Goal: Information Seeking & Learning: Check status

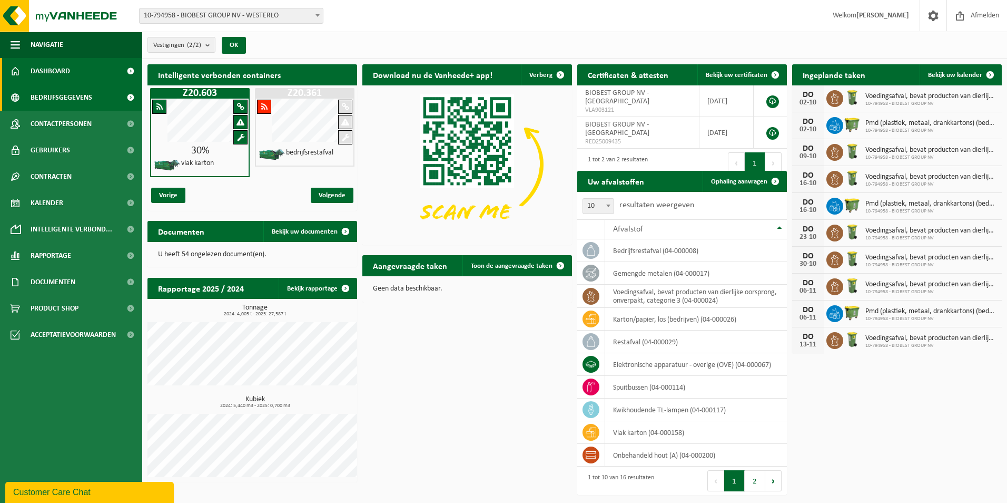
click at [70, 95] on span "Bedrijfsgegevens" at bounding box center [62, 97] width 62 height 26
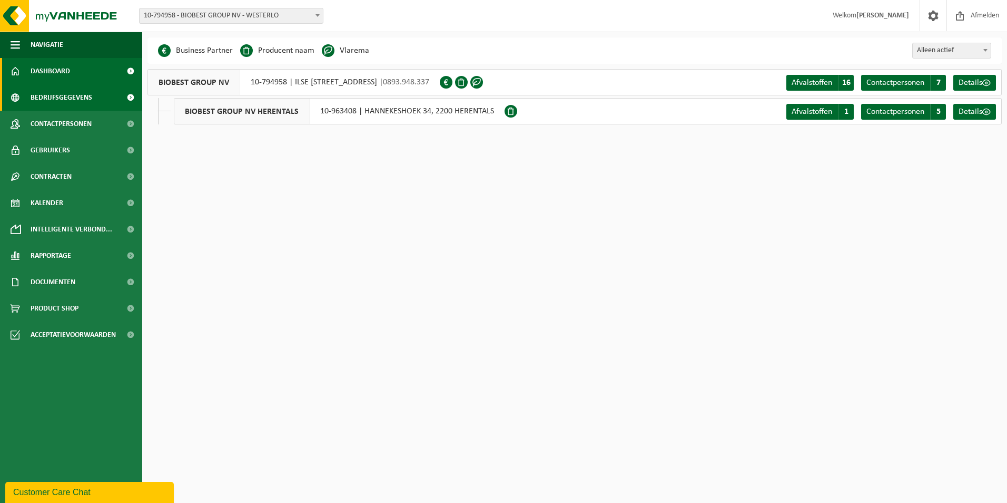
click at [73, 72] on link "Dashboard" at bounding box center [71, 71] width 142 height 26
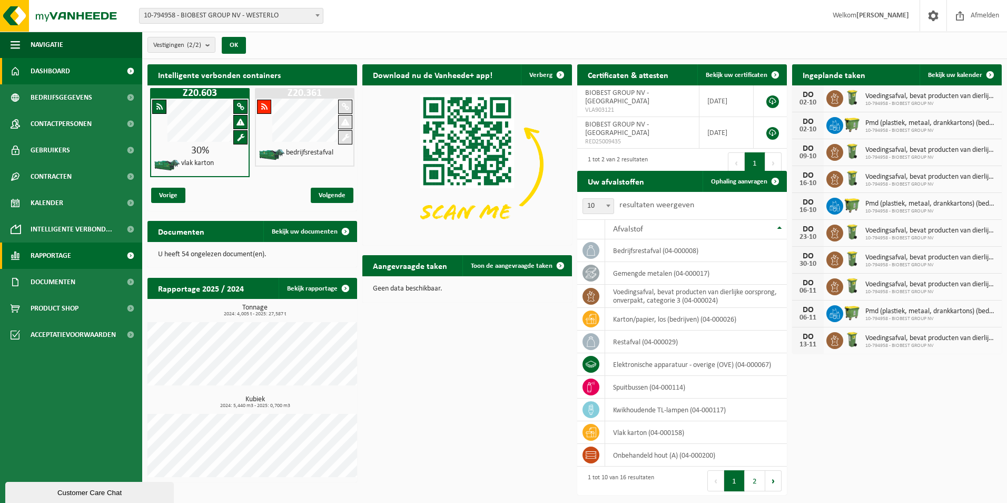
click at [66, 259] on span "Rapportage" at bounding box center [51, 255] width 41 height 26
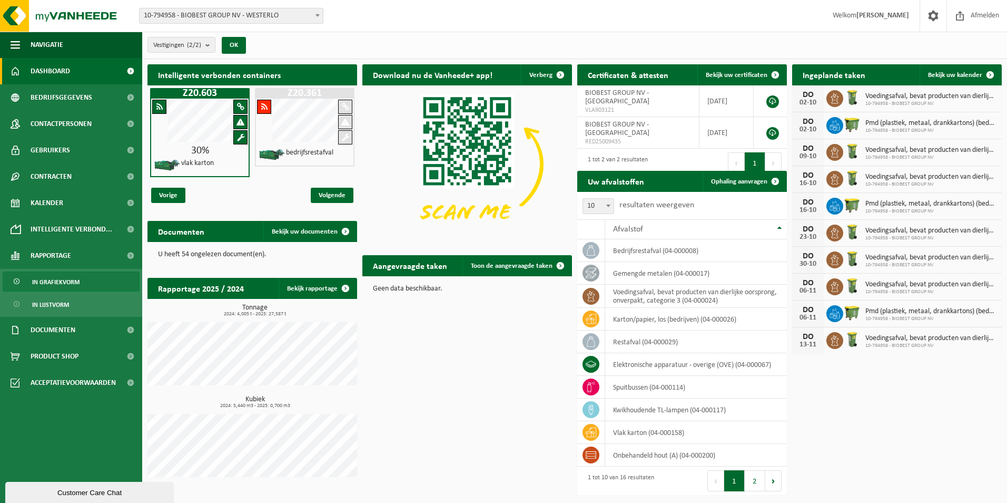
click at [66, 288] on span "In grafiekvorm" at bounding box center [55, 282] width 47 height 20
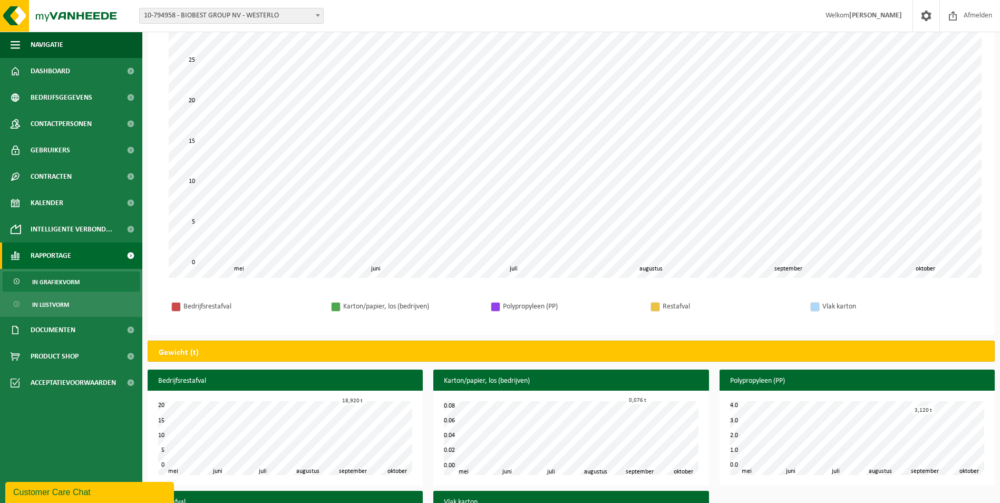
scroll to position [209, 0]
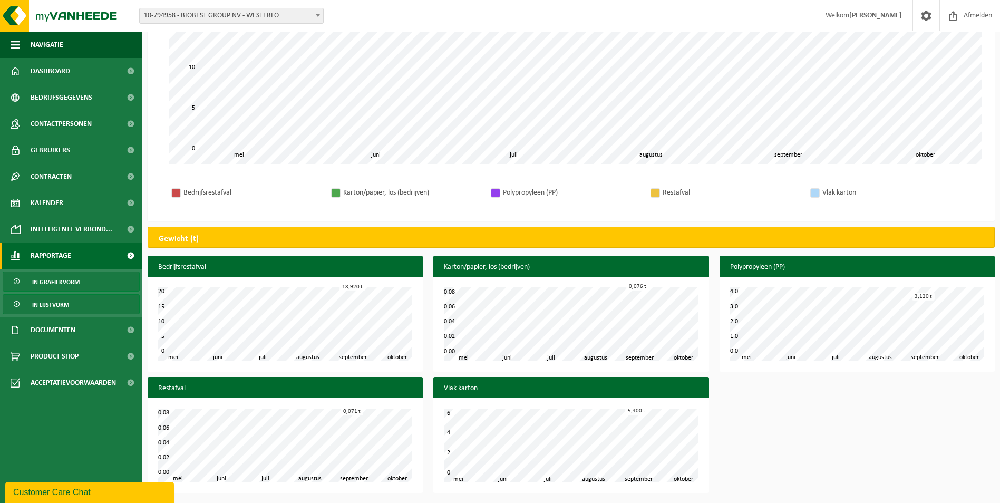
click at [50, 303] on span "In lijstvorm" at bounding box center [50, 305] width 37 height 20
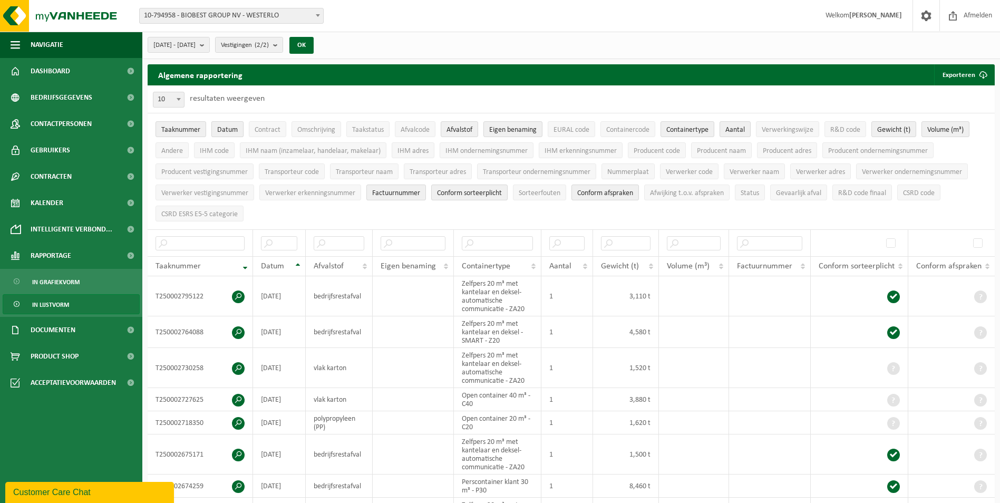
click at [225, 130] on span "Datum" at bounding box center [227, 130] width 21 height 8
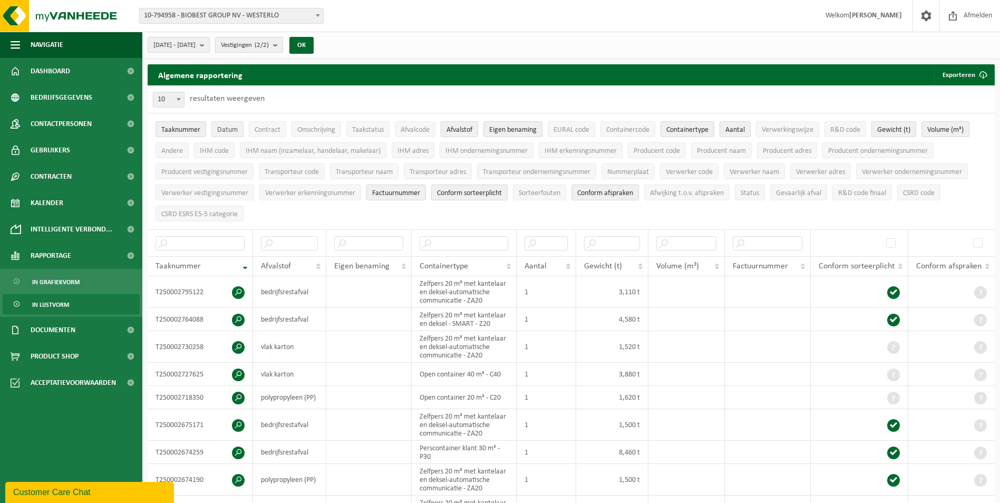
click at [225, 130] on span "Datum" at bounding box center [227, 130] width 21 height 8
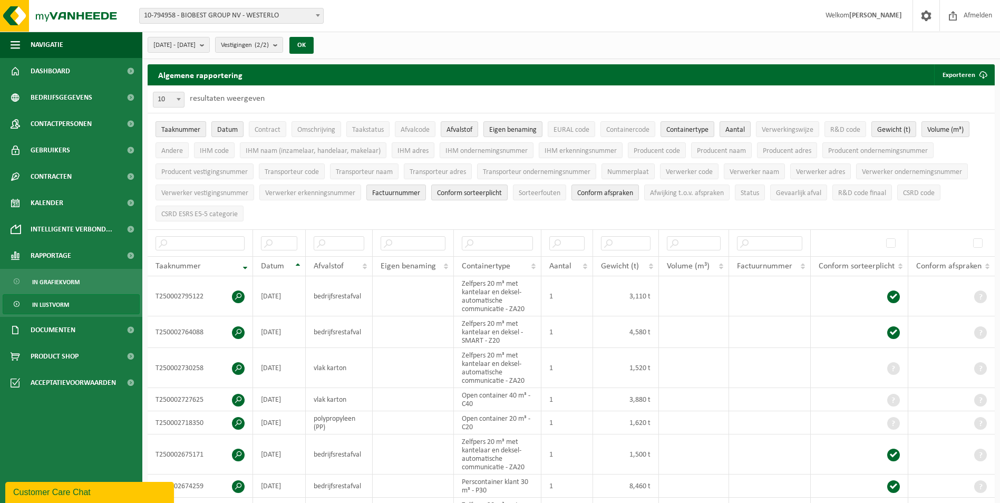
click at [198, 128] on span "Taaknummer" at bounding box center [180, 130] width 39 height 8
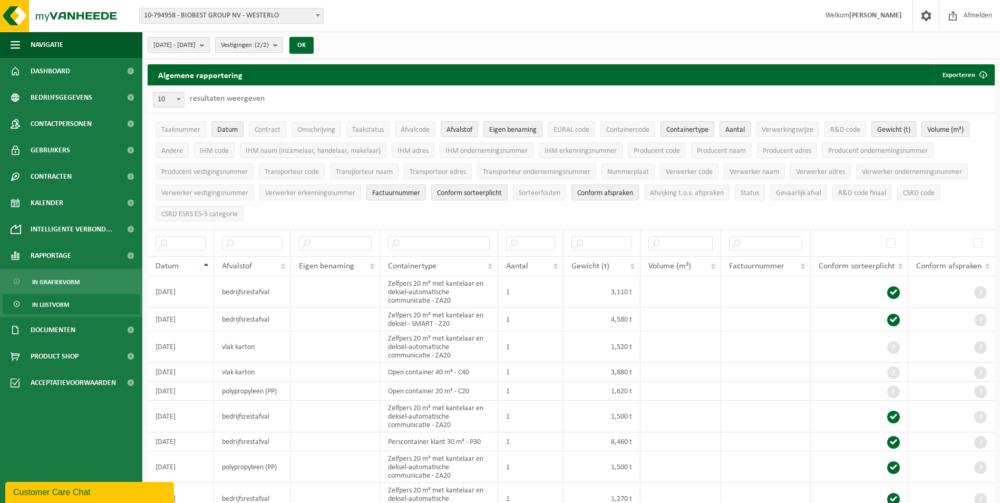
click at [511, 131] on span "Eigen benaming" at bounding box center [512, 130] width 47 height 8
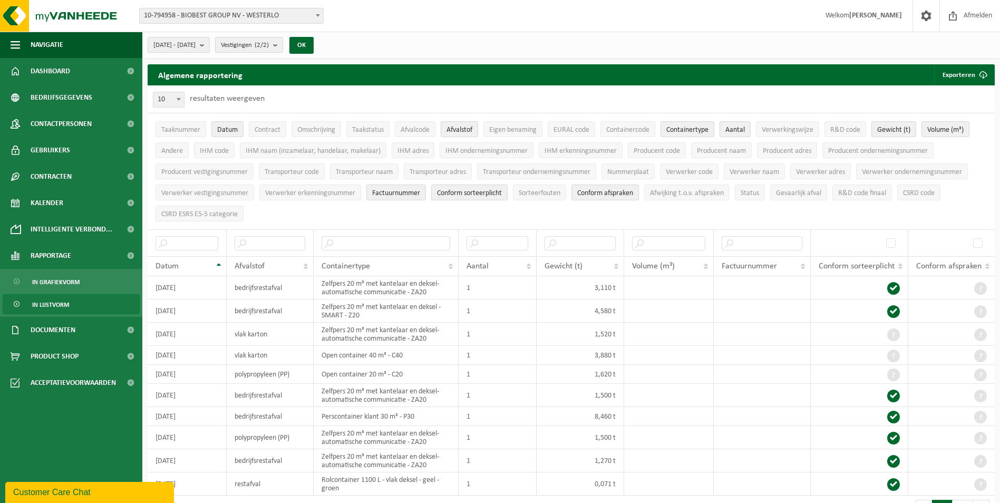
click at [179, 99] on b at bounding box center [179, 99] width 4 height 3
select select "100"
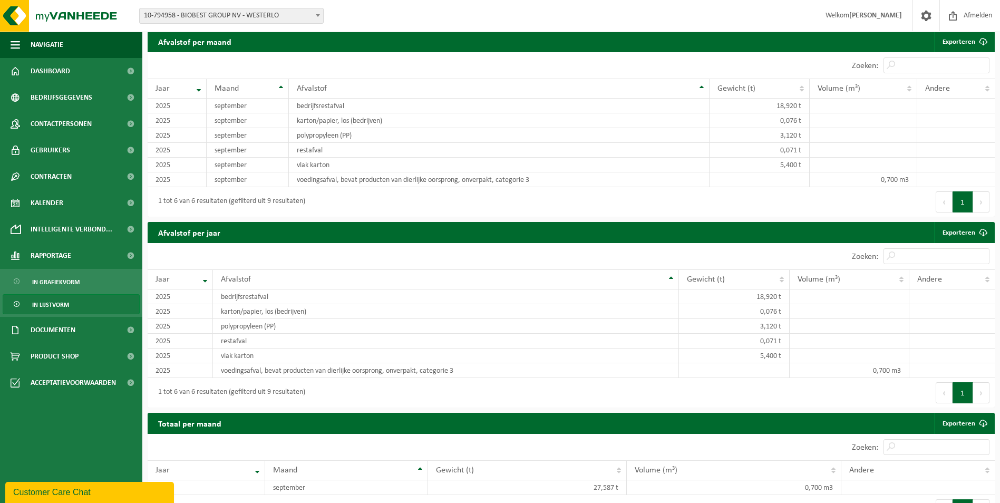
scroll to position [838, 0]
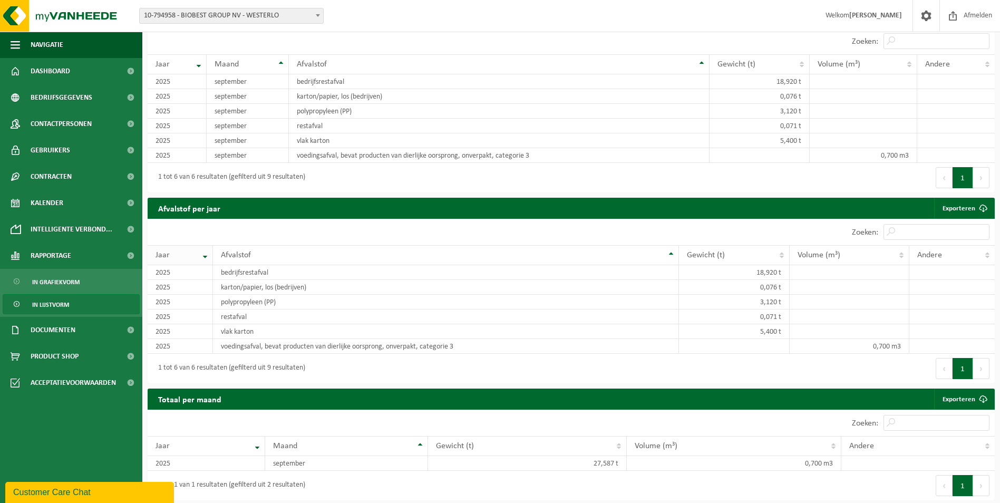
click at [207, 254] on th "Jaar" at bounding box center [180, 255] width 65 height 20
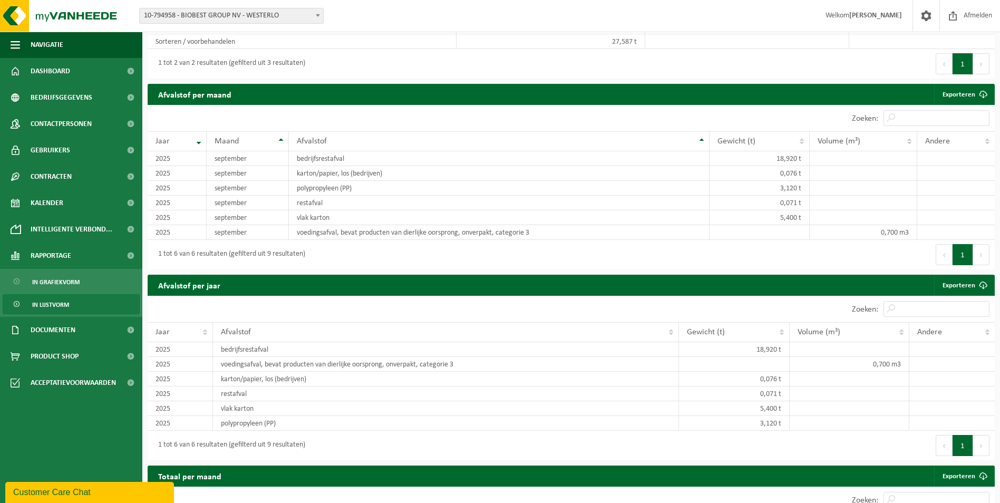
scroll to position [786, 0]
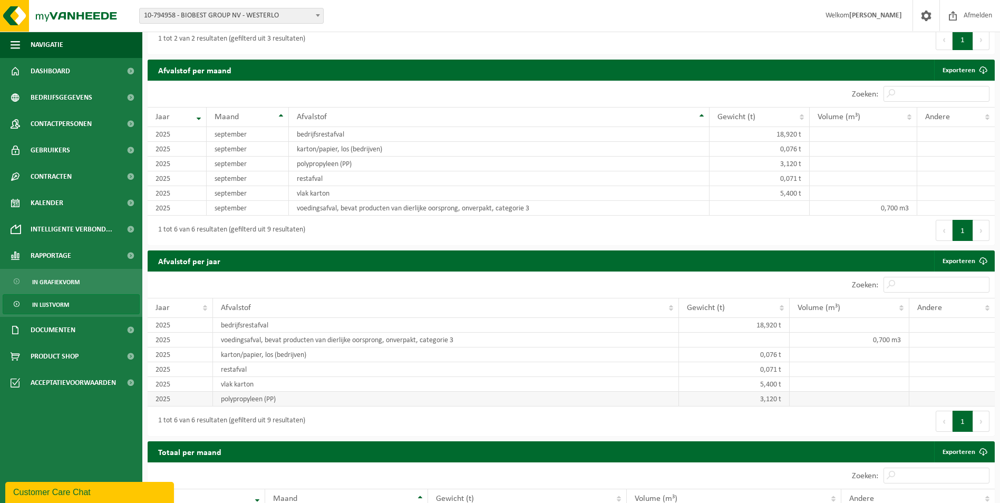
click at [298, 398] on td "polypropyleen (PP)" at bounding box center [446, 398] width 466 height 15
click at [45, 254] on span "Rapportage" at bounding box center [51, 255] width 41 height 26
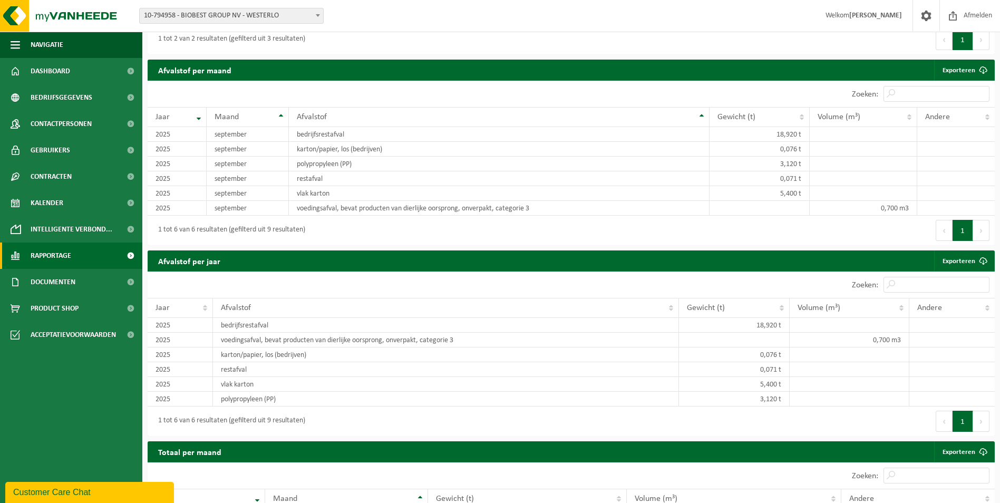
click at [45, 254] on span "Rapportage" at bounding box center [51, 255] width 41 height 26
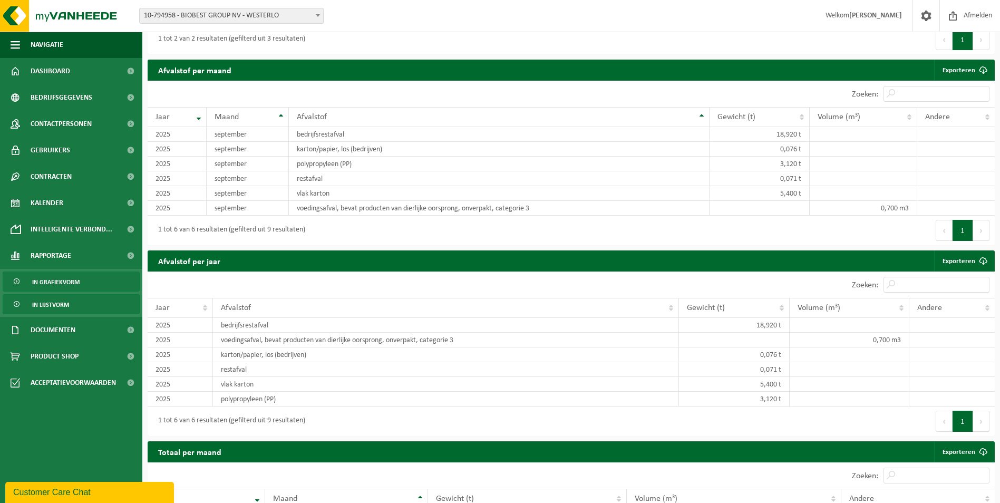
click at [59, 285] on span "In grafiekvorm" at bounding box center [55, 282] width 47 height 20
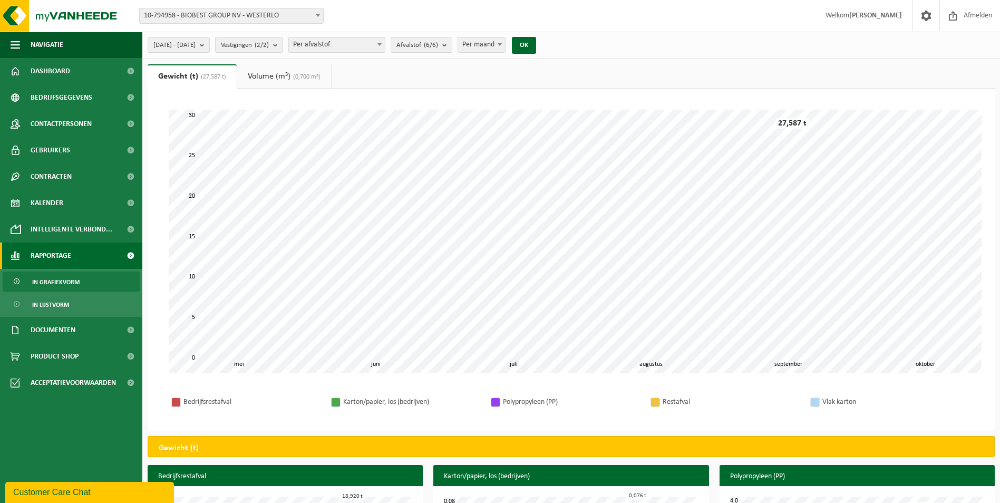
click at [210, 419] on div "Bedrijfsrestafval Karton/papier, los (bedrijven) Polypropyleen (PP) Restafval V…" at bounding box center [571, 402] width 826 height 36
click at [202, 398] on div "Bedrijfsrestafval" at bounding box center [251, 401] width 137 height 13
